Goal: Information Seeking & Learning: Learn about a topic

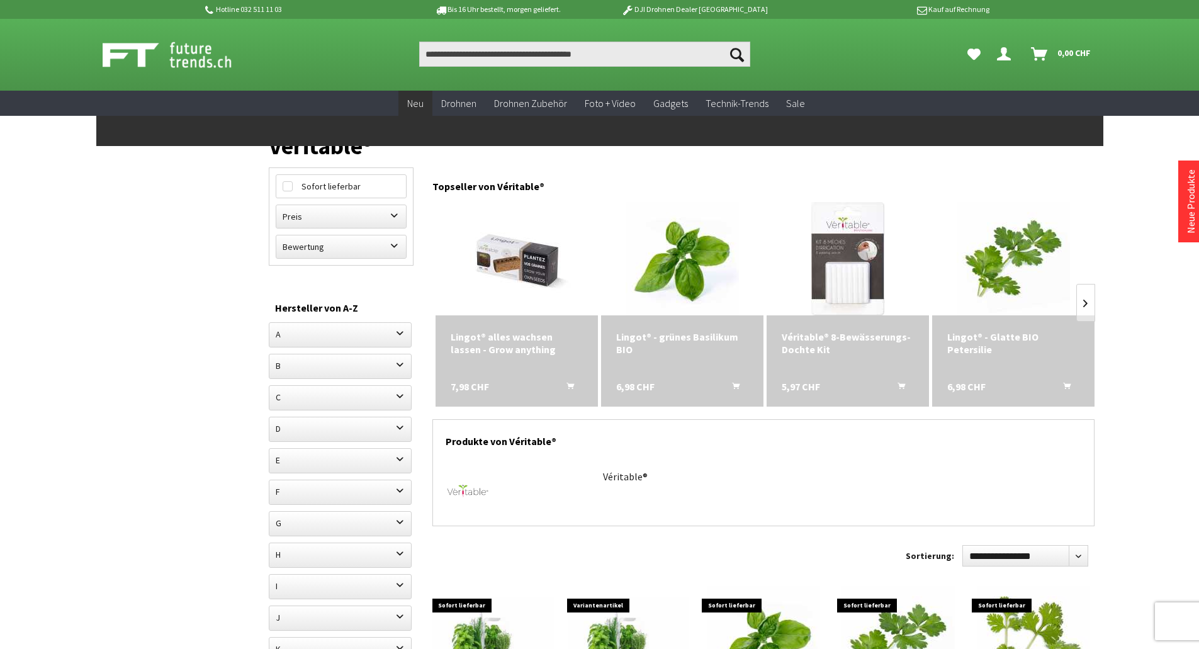
click at [432, 103] on link "Neu" at bounding box center [415, 104] width 34 height 26
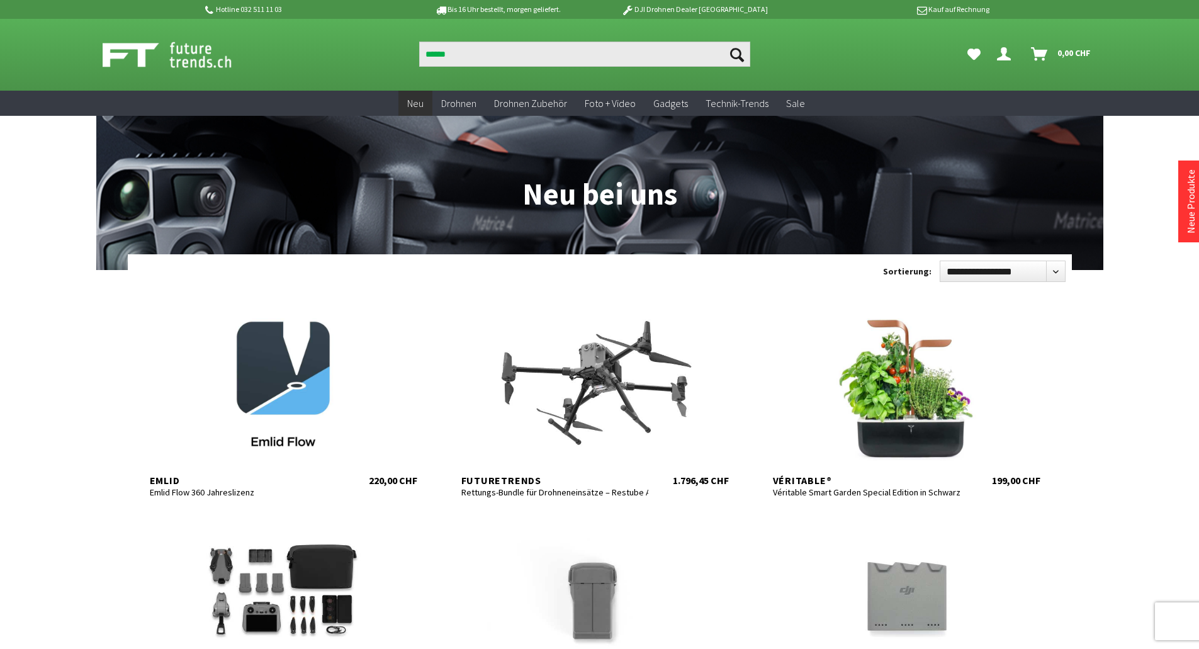
type input "******"
click at [724, 42] on button "Suchen" at bounding box center [737, 54] width 26 height 25
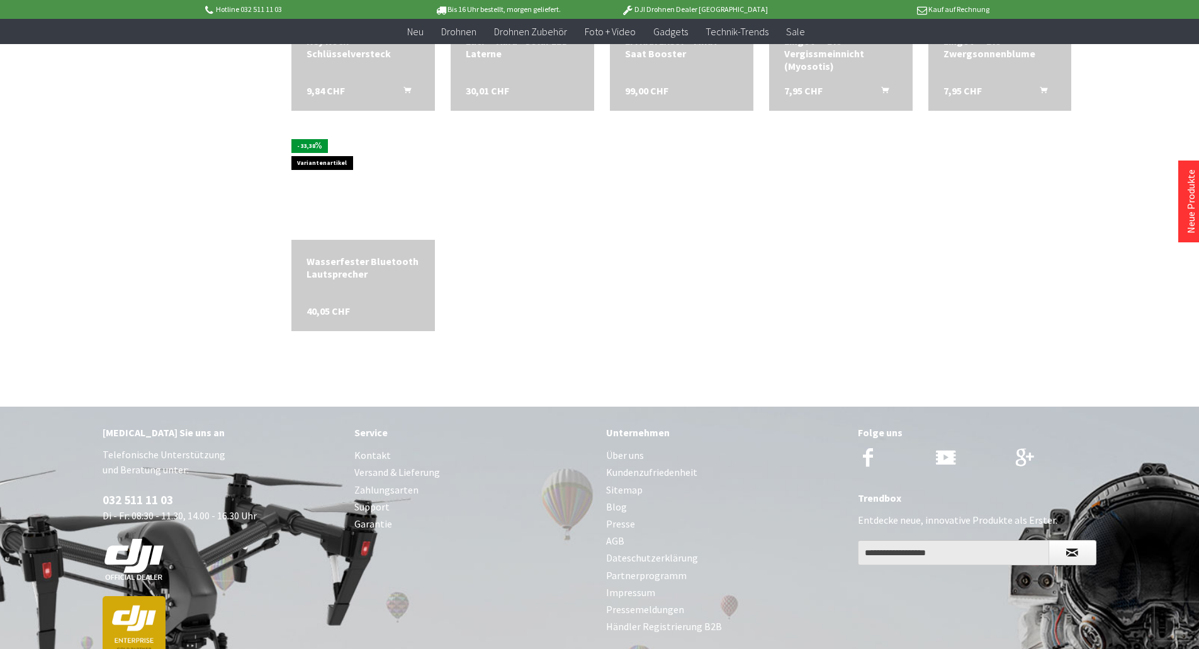
scroll to position [1786, 0]
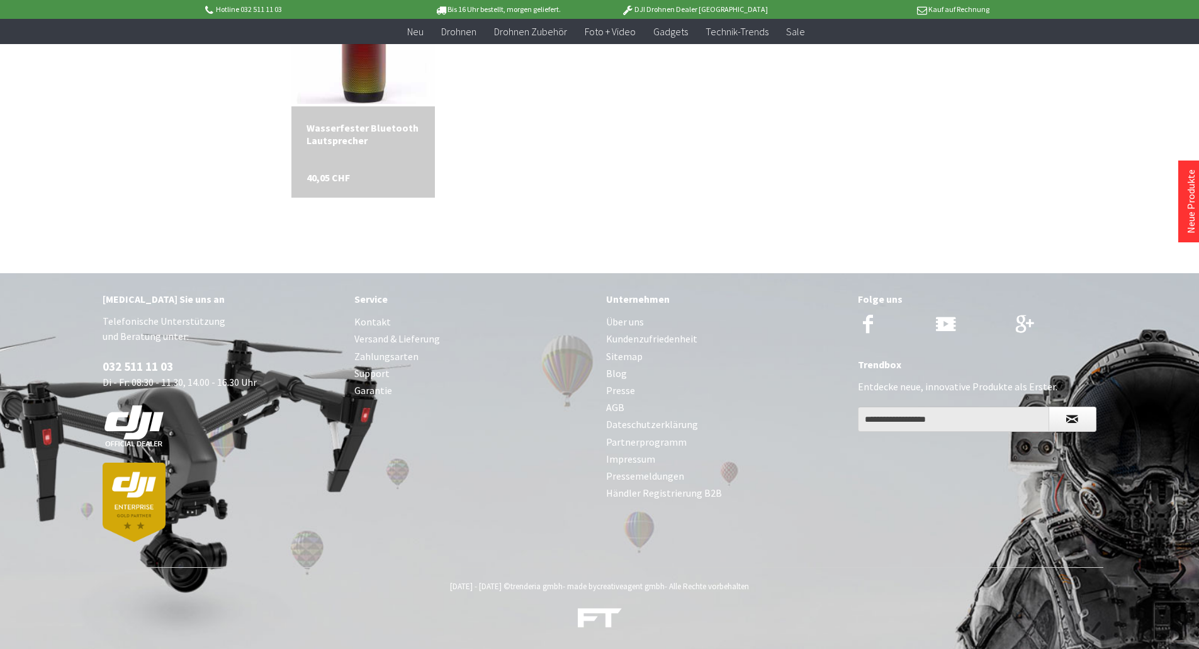
click at [637, 318] on link "Über uns" at bounding box center [725, 321] width 239 height 17
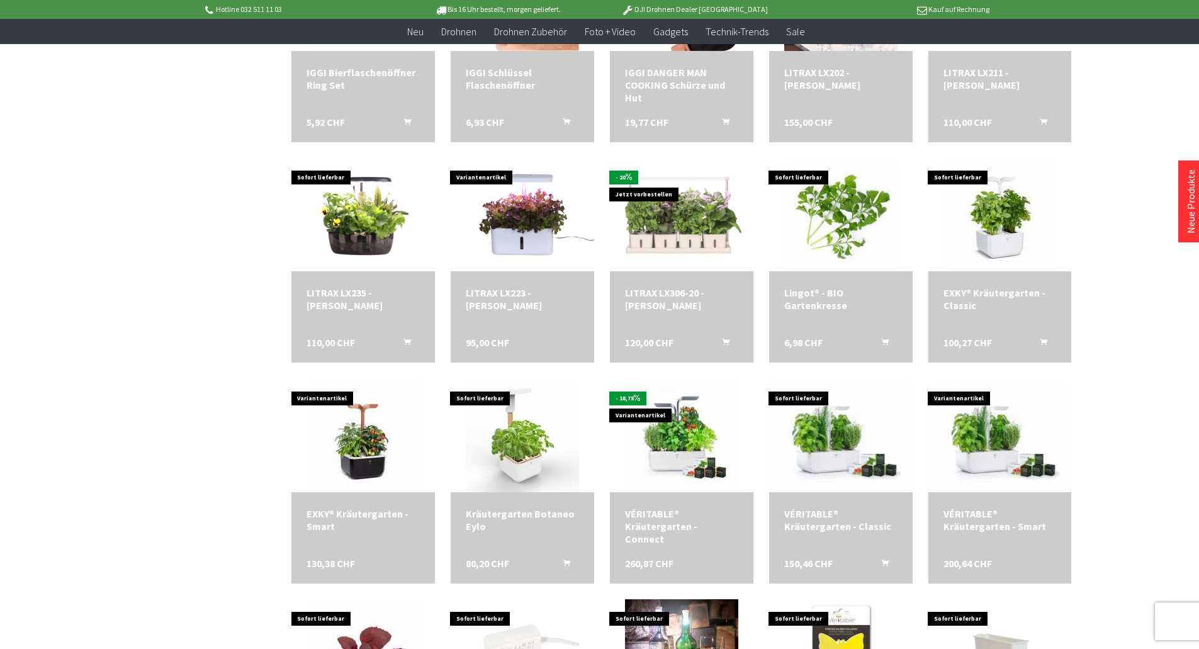
scroll to position [4, 0]
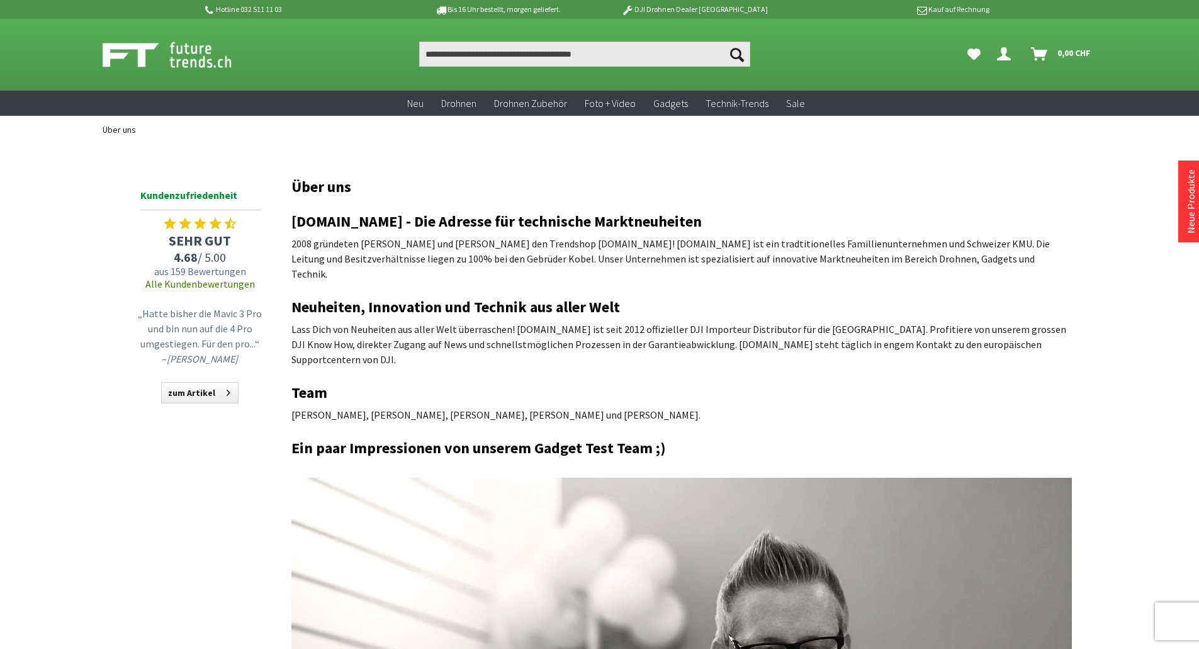
click at [498, 247] on p "2008 gründeten Patrick und Stephan den Trendshop www.futuretrends.ch! futuretre…" at bounding box center [681, 258] width 780 height 45
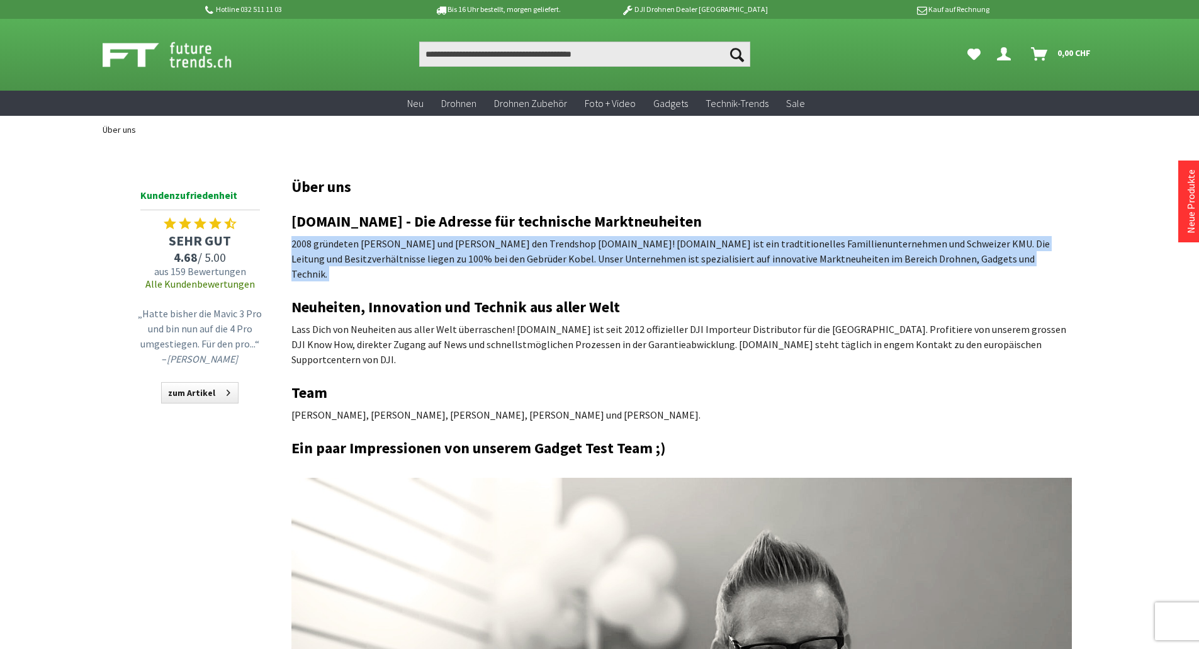
click at [498, 247] on p "2008 gründeten Patrick und Stephan den Trendshop www.futuretrends.ch! futuretre…" at bounding box center [681, 258] width 780 height 45
click at [702, 252] on p "2008 gründeten Patrick und Stephan den Trendshop www.futuretrends.ch! futuretre…" at bounding box center [681, 258] width 780 height 45
